Goal: Use online tool/utility: Utilize a website feature to perform a specific function

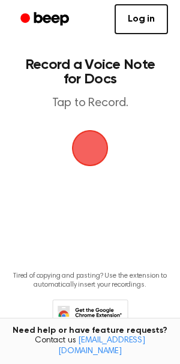
click at [92, 152] on span "button" at bounding box center [90, 148] width 34 height 34
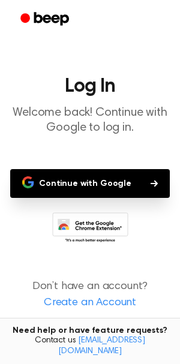
click at [96, 178] on button "Continue with Google" at bounding box center [90, 183] width 160 height 29
click at [55, 179] on button "Continue with Google" at bounding box center [90, 183] width 160 height 29
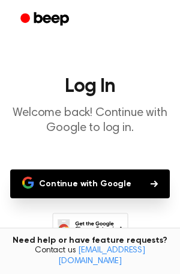
click at [71, 229] on icon at bounding box center [90, 228] width 76 height 33
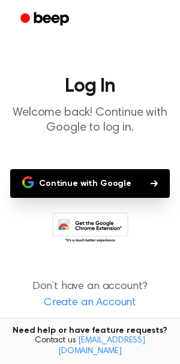
click at [151, 179] on button "Continue with Google" at bounding box center [90, 183] width 160 height 29
click at [88, 191] on button "Continue with Google" at bounding box center [90, 183] width 160 height 29
click at [105, 188] on button "Continue with Google" at bounding box center [90, 183] width 160 height 29
click at [34, 177] on icon "button" at bounding box center [28, 182] width 12 height 12
click at [90, 227] on icon at bounding box center [90, 228] width 76 height 33
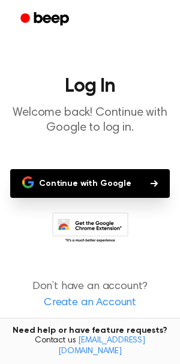
click at [108, 174] on button "Continue with Google" at bounding box center [90, 183] width 160 height 29
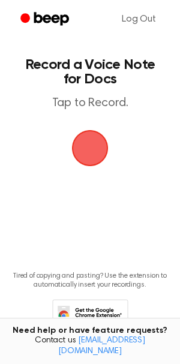
click at [98, 142] on span "button" at bounding box center [90, 148] width 34 height 34
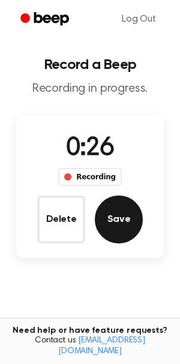
click at [123, 221] on button "Save" at bounding box center [119, 220] width 48 height 48
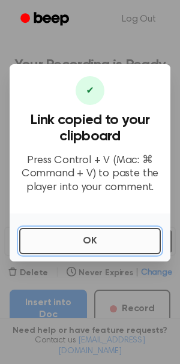
click at [87, 245] on button "OK" at bounding box center [90, 241] width 142 height 26
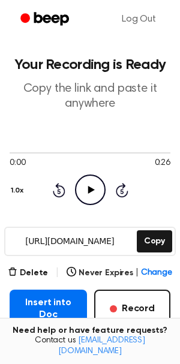
click at [86, 192] on icon "Play Audio" at bounding box center [90, 190] width 31 height 31
click at [84, 183] on icon "Pause Audio" at bounding box center [90, 190] width 31 height 31
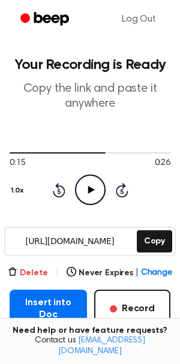
click at [26, 277] on button "Delete" at bounding box center [28, 273] width 40 height 13
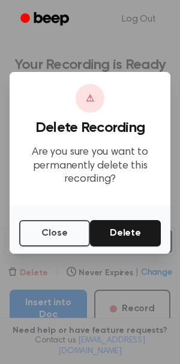
click at [26, 277] on div at bounding box center [90, 182] width 180 height 364
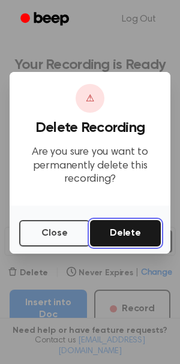
click at [130, 227] on button "Delete" at bounding box center [125, 233] width 71 height 26
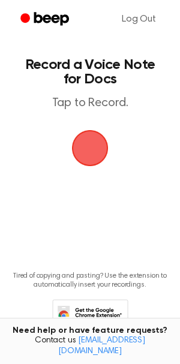
click at [89, 143] on span "button" at bounding box center [89, 148] width 67 height 67
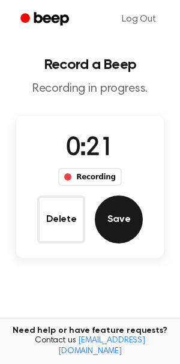
click at [129, 217] on button "Save" at bounding box center [119, 220] width 48 height 48
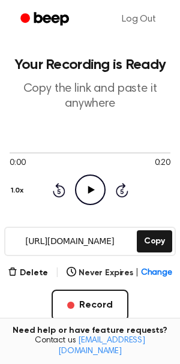
click at [92, 191] on icon "Play Audio" at bounding box center [90, 190] width 31 height 31
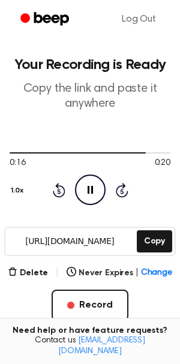
click at [93, 184] on icon "Pause Audio" at bounding box center [90, 190] width 31 height 31
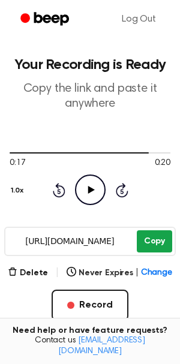
click at [146, 238] on button "Copy" at bounding box center [154, 241] width 35 height 22
